Goal: Understand process/instructions

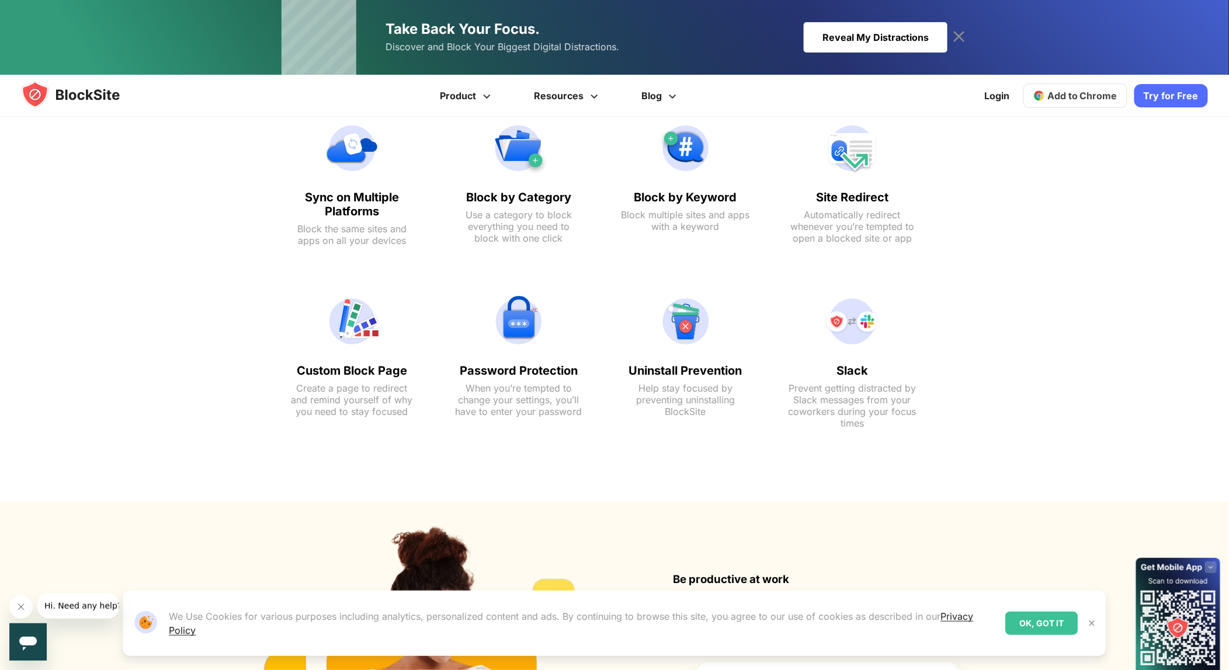
scroll to position [747, 0]
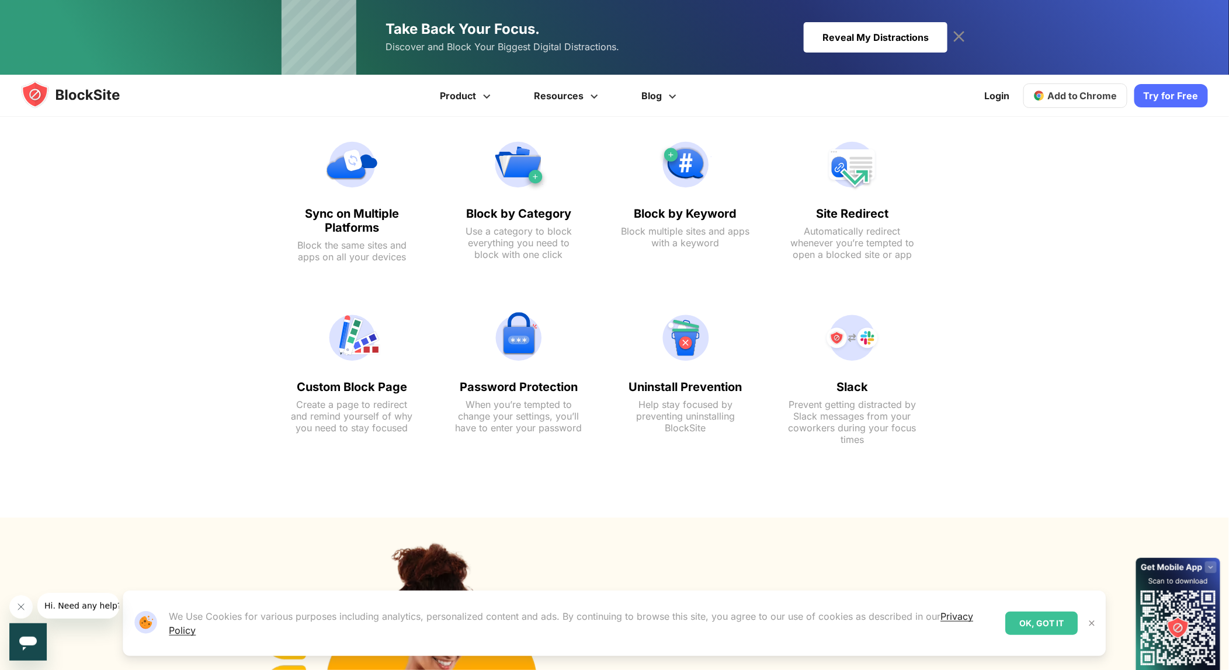
click at [510, 401] on text "When you’re tempted to change your settings, you’ll have to enter your password" at bounding box center [518, 416] width 128 height 35
click at [509, 401] on text "When you’re tempted to change your settings, you’ll have to enter your password" at bounding box center [518, 416] width 128 height 35
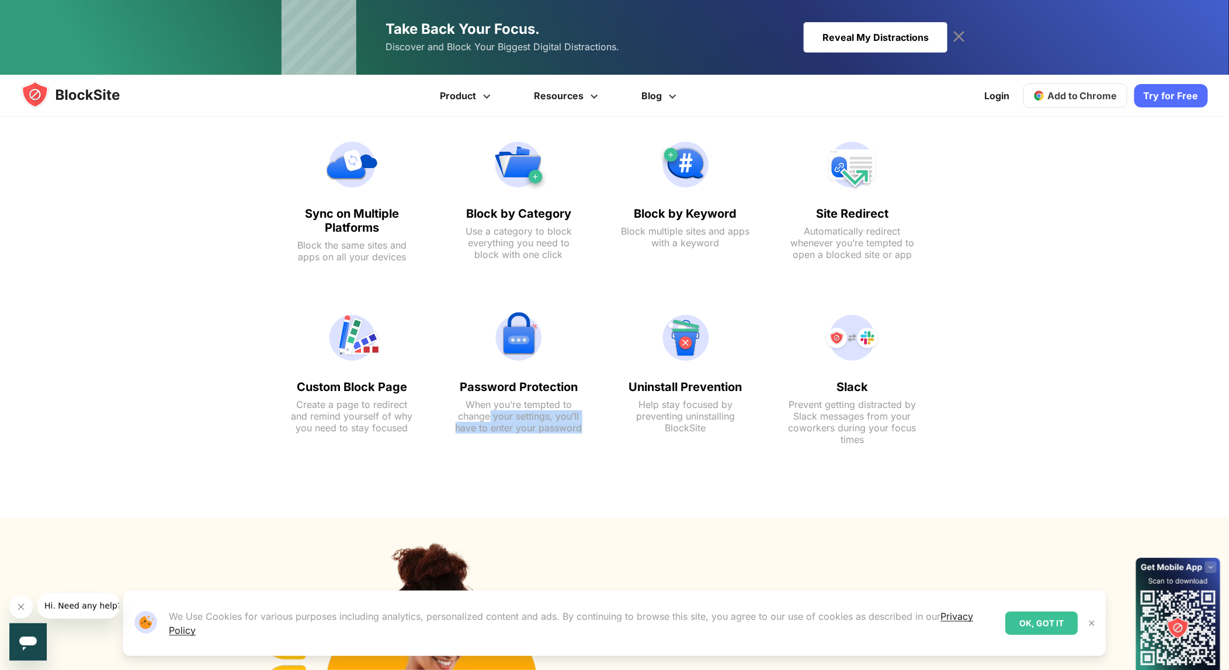
click at [509, 401] on text "When you’re tempted to change your settings, you’ll have to enter your password" at bounding box center [518, 416] width 128 height 35
click at [395, 400] on text "Create a page to redirect and remind yourself of why you need to stay focused" at bounding box center [352, 416] width 128 height 35
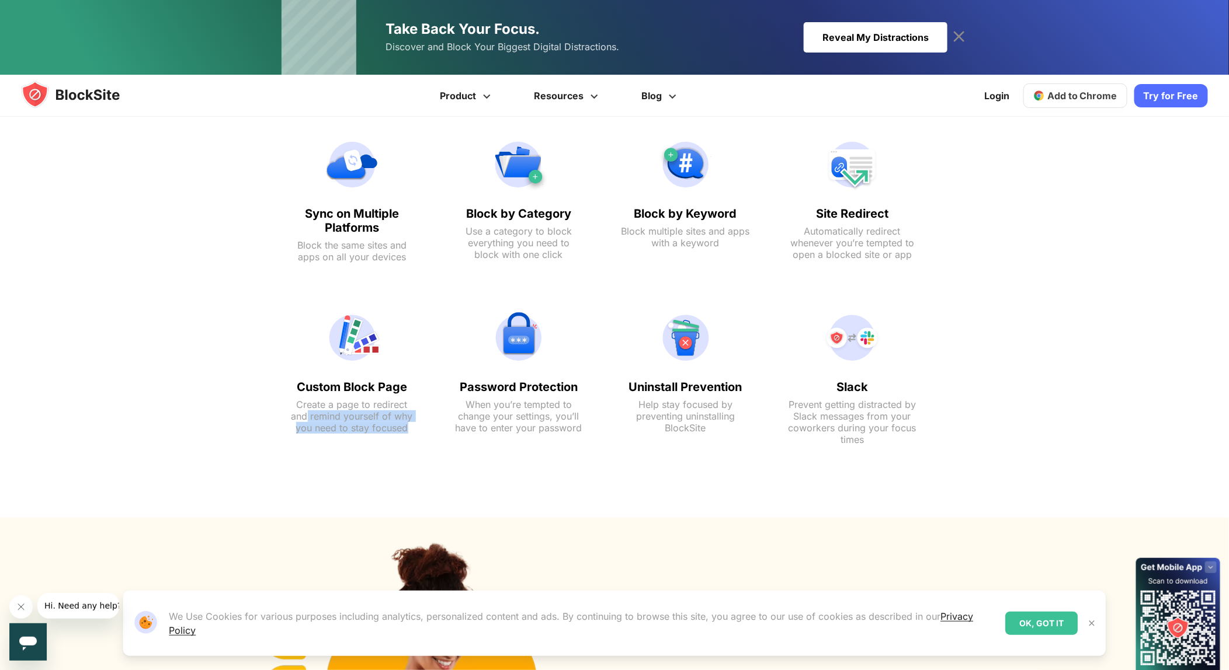
click at [468, 363] on img at bounding box center [518, 338] width 128 height 56
click at [395, 411] on text "Create a page to redirect and remind yourself of why you need to stay focused" at bounding box center [352, 416] width 128 height 35
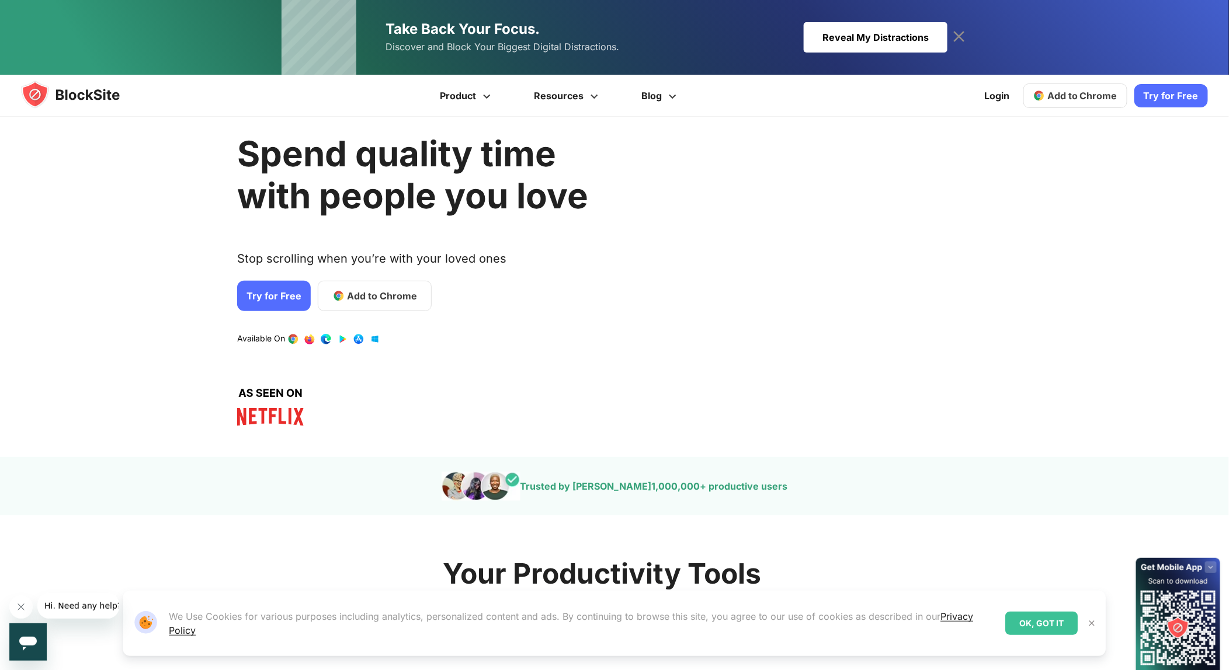
scroll to position [0, 0]
